Goal: Use online tool/utility: Utilize a website feature to perform a specific function

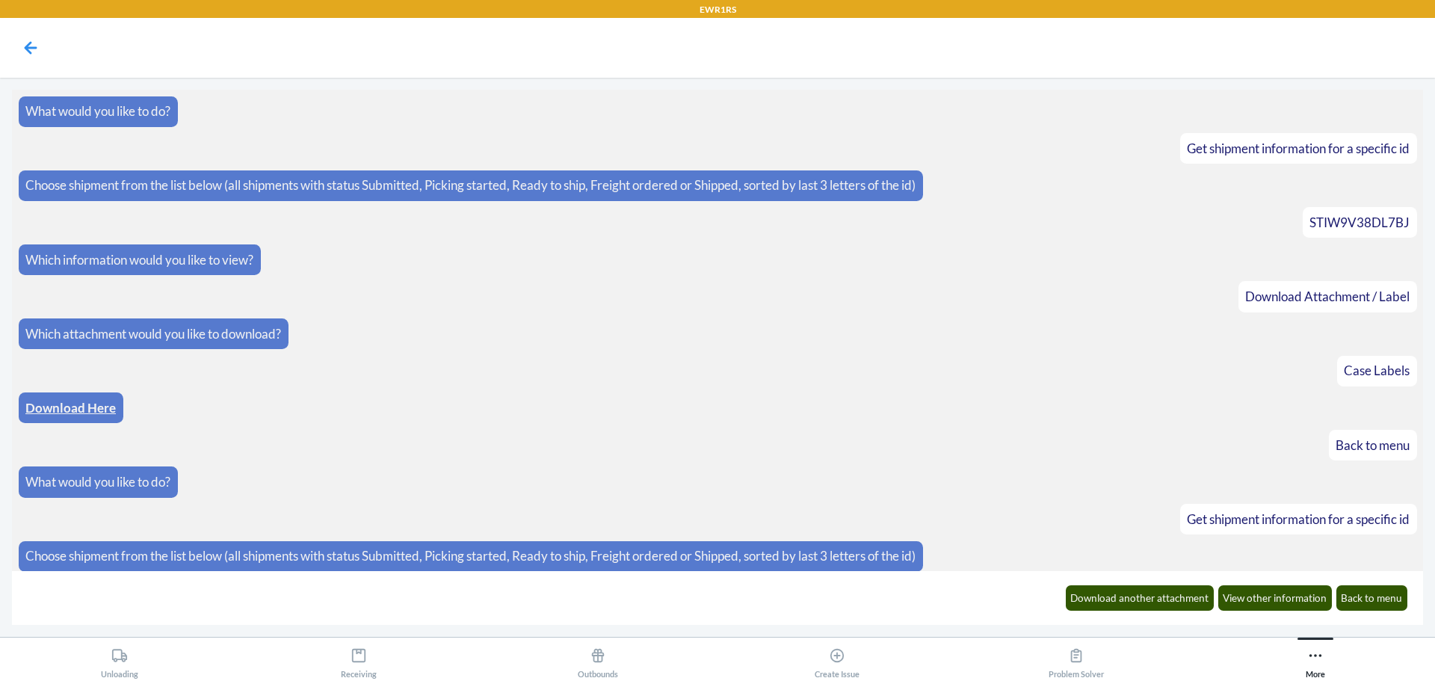
scroll to position [971, 0]
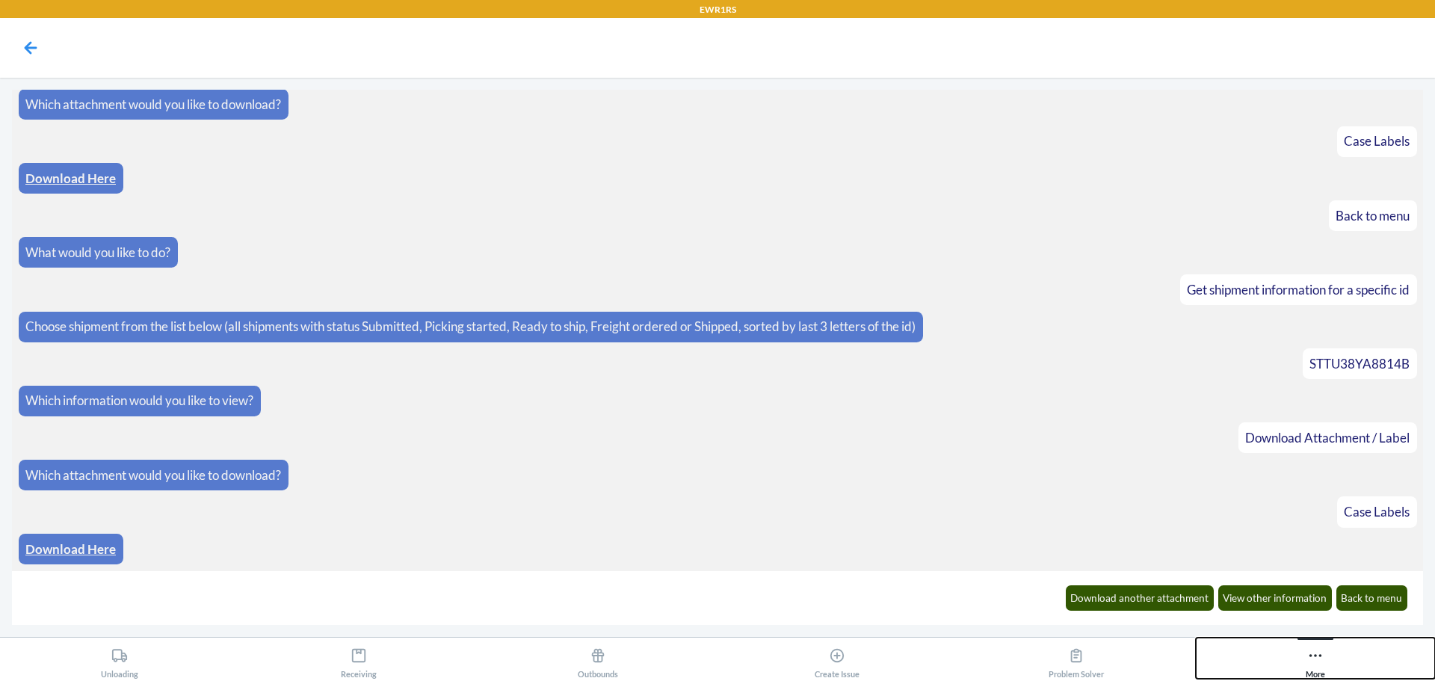
click at [1311, 669] on div "More" at bounding box center [1315, 659] width 19 height 37
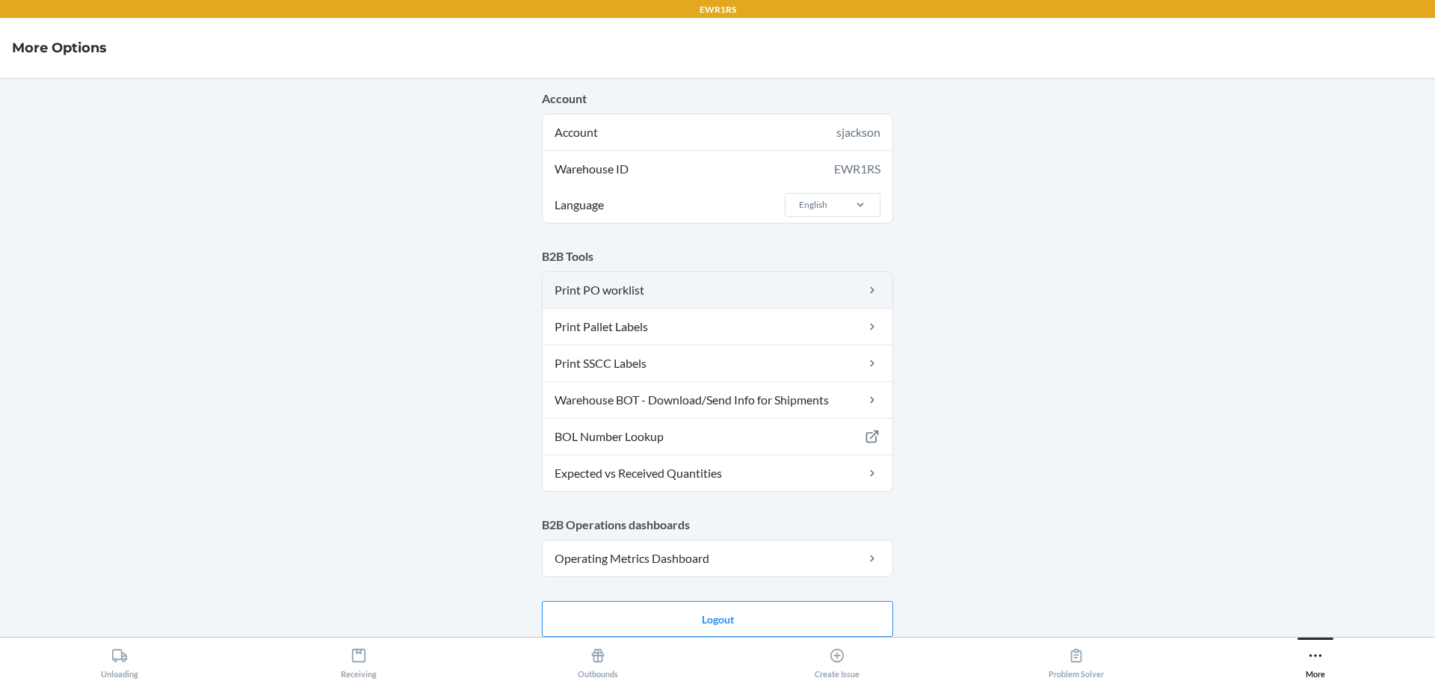
click at [605, 292] on link "Print PO worklist" at bounding box center [718, 290] width 350 height 36
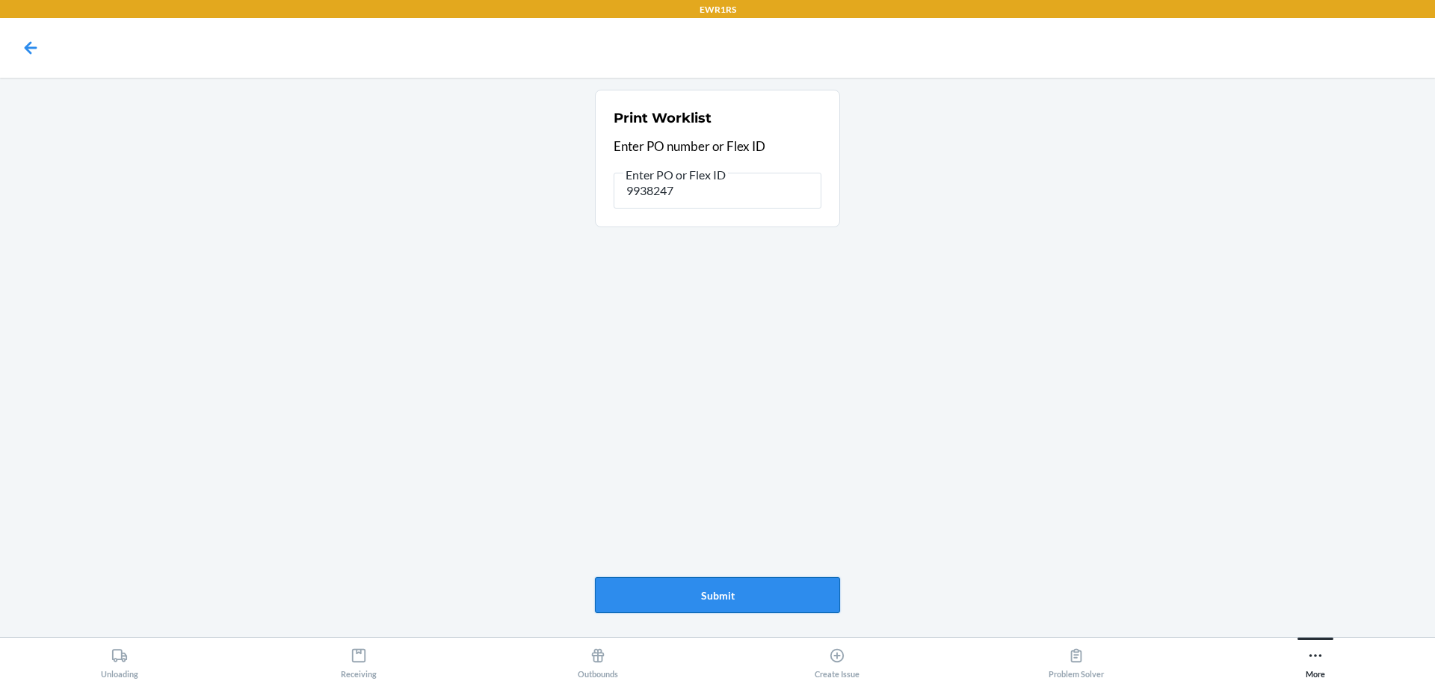
type input "9938247"
click at [736, 596] on button "Submit" at bounding box center [717, 595] width 245 height 36
type input "9938088"
click at [713, 600] on button "Submit" at bounding box center [717, 595] width 245 height 36
